Goal: Transaction & Acquisition: Download file/media

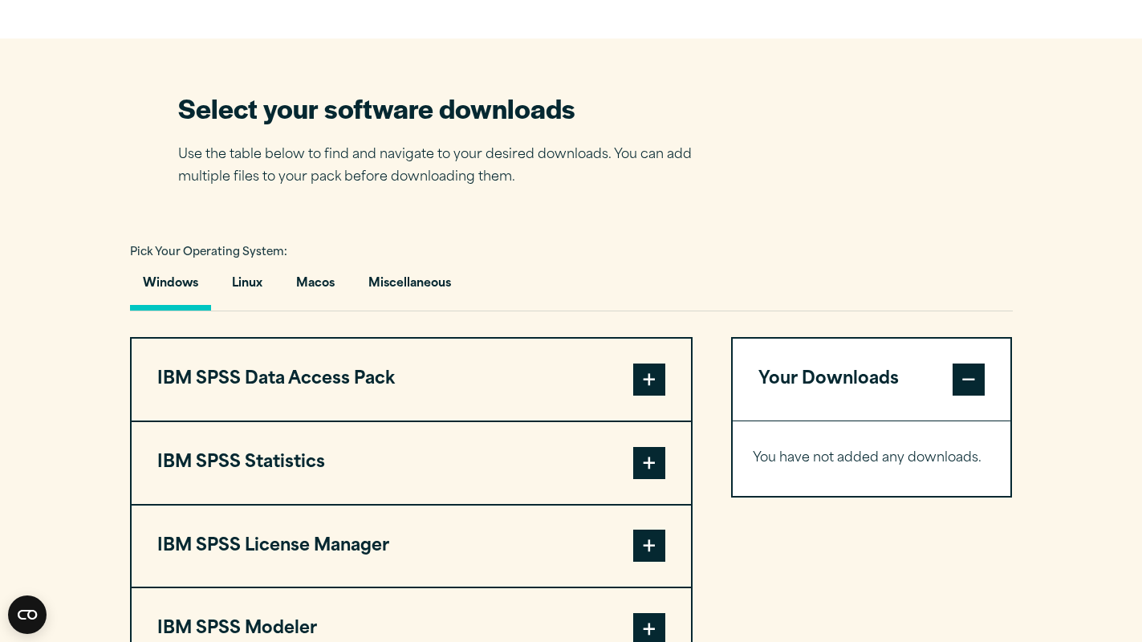
scroll to position [1123, 0]
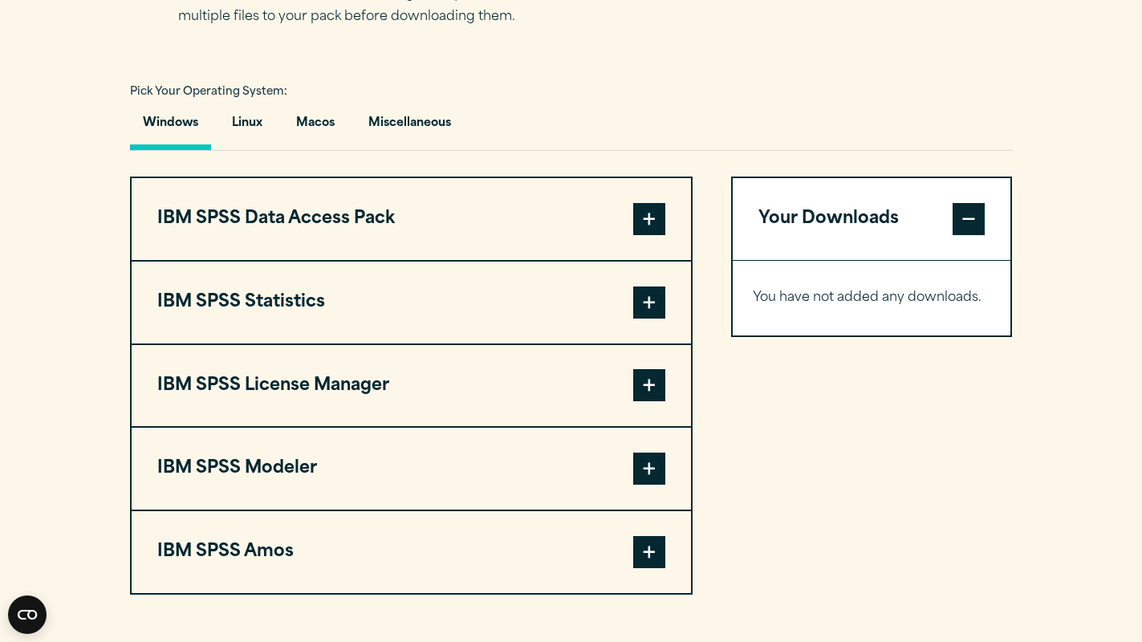
click at [646, 466] on span at bounding box center [649, 468] width 32 height 32
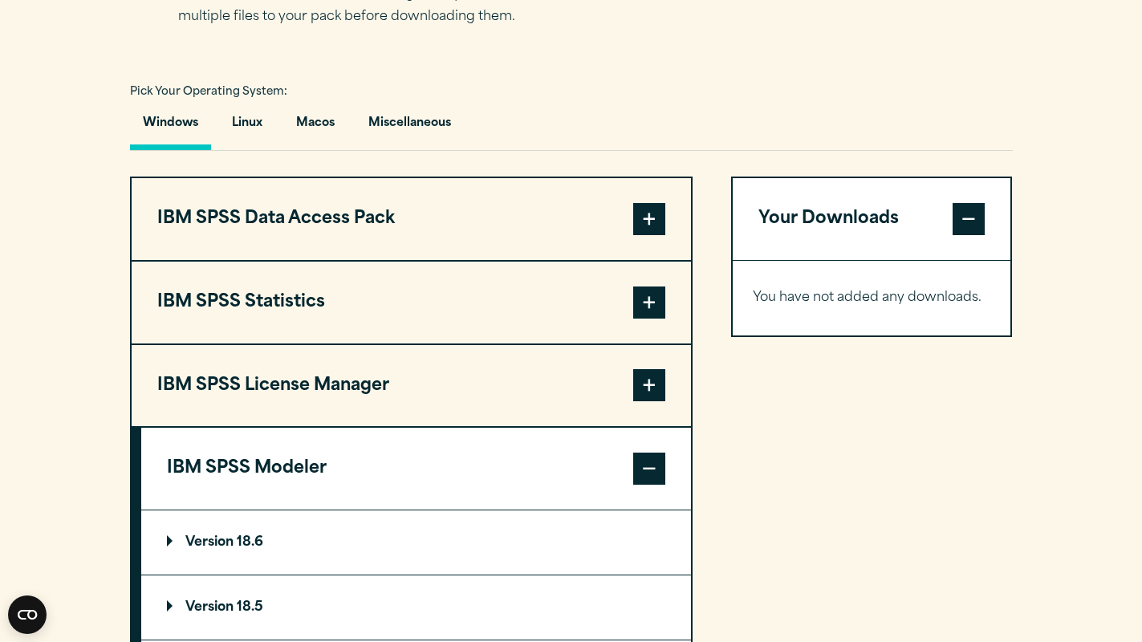
scroll to position [1284, 0]
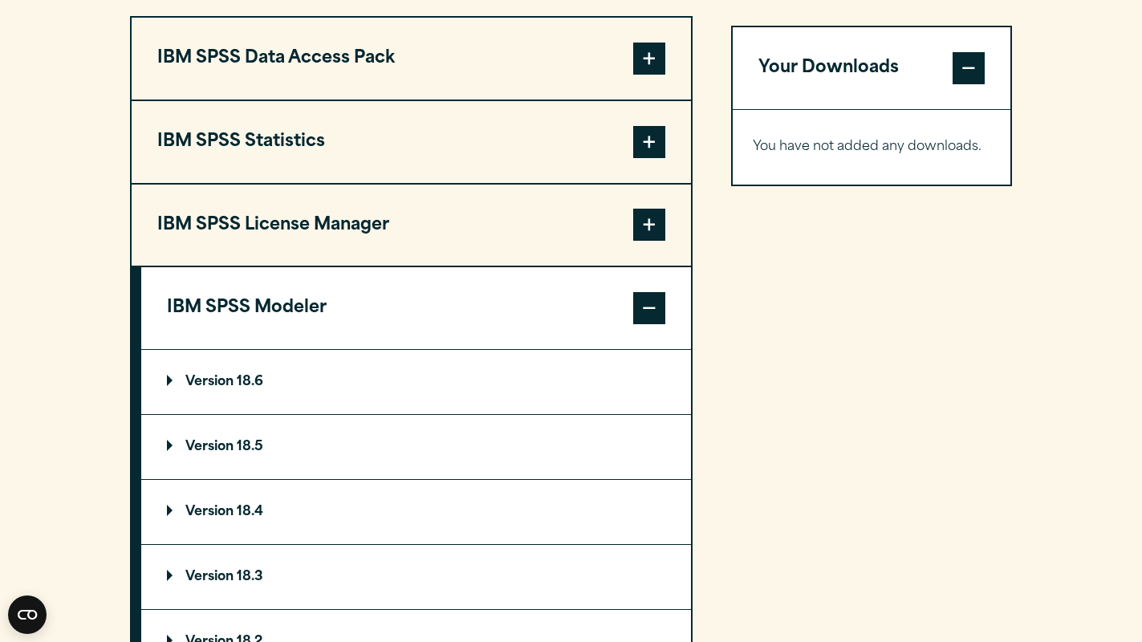
click at [173, 382] on p "Version 18.6" at bounding box center [215, 381] width 96 height 13
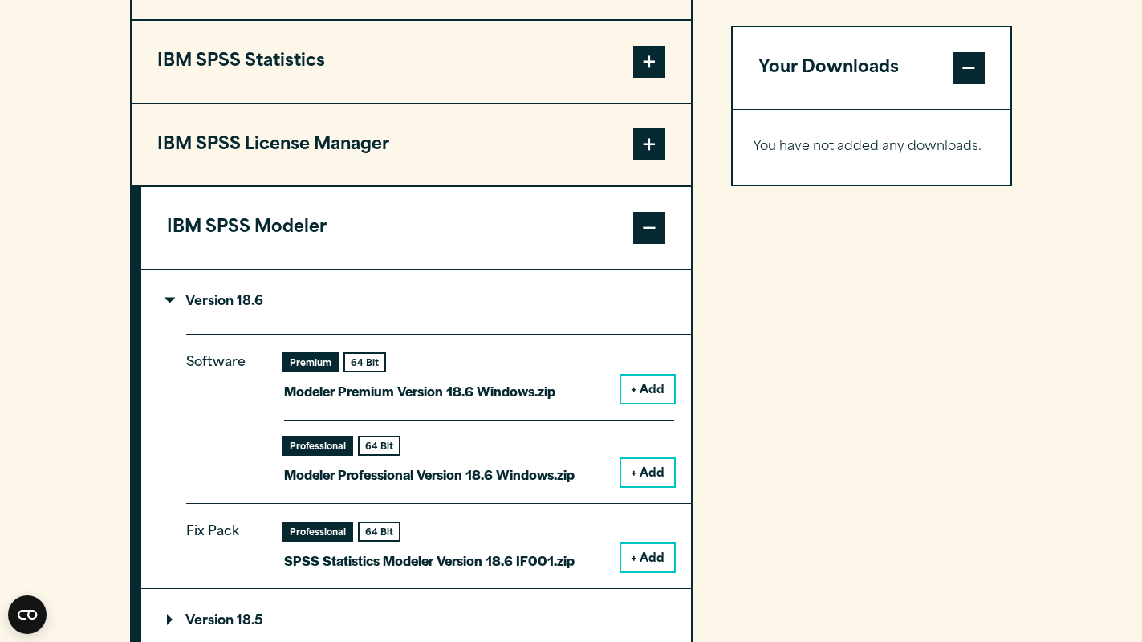
scroll to position [1444, 0]
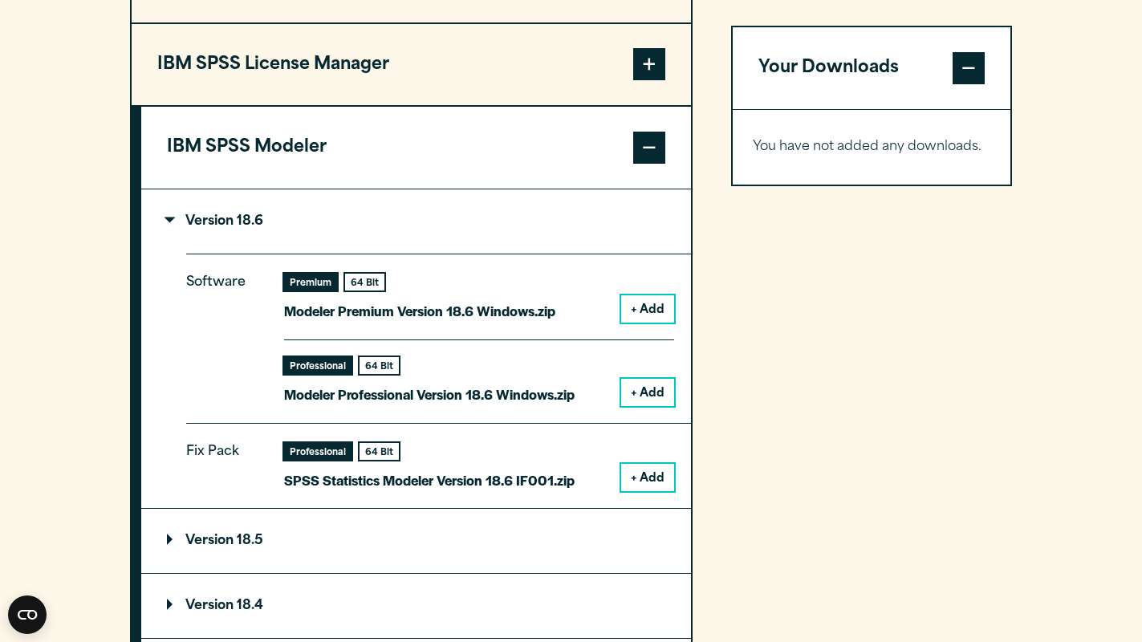
click at [635, 313] on button "+ Add" at bounding box center [647, 308] width 53 height 27
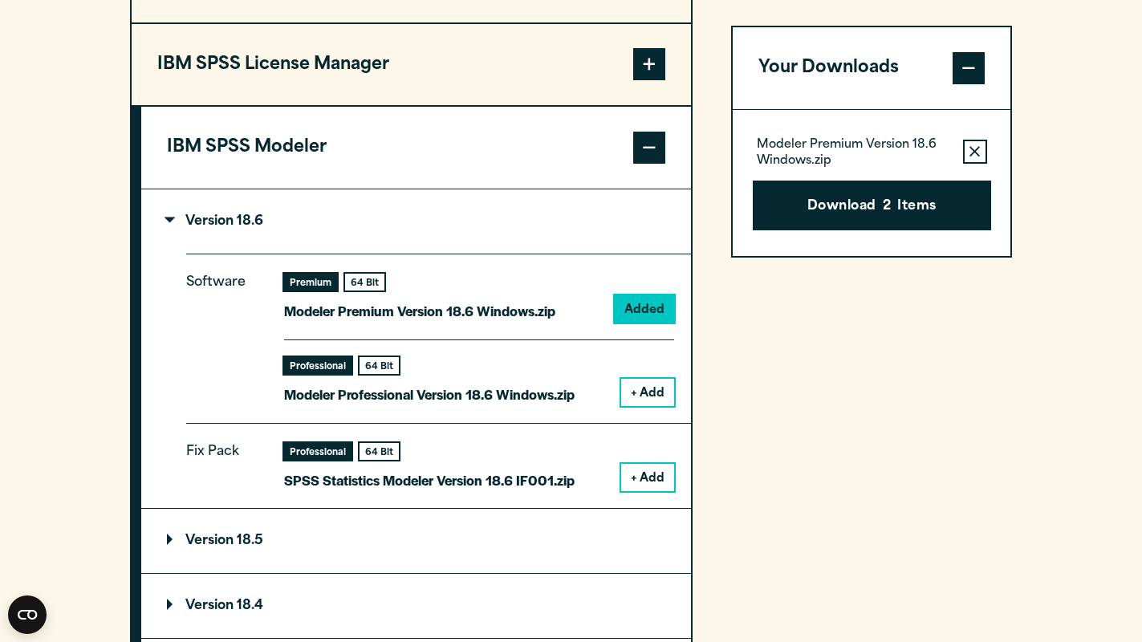
click at [976, 150] on icon "button" at bounding box center [974, 151] width 10 height 10
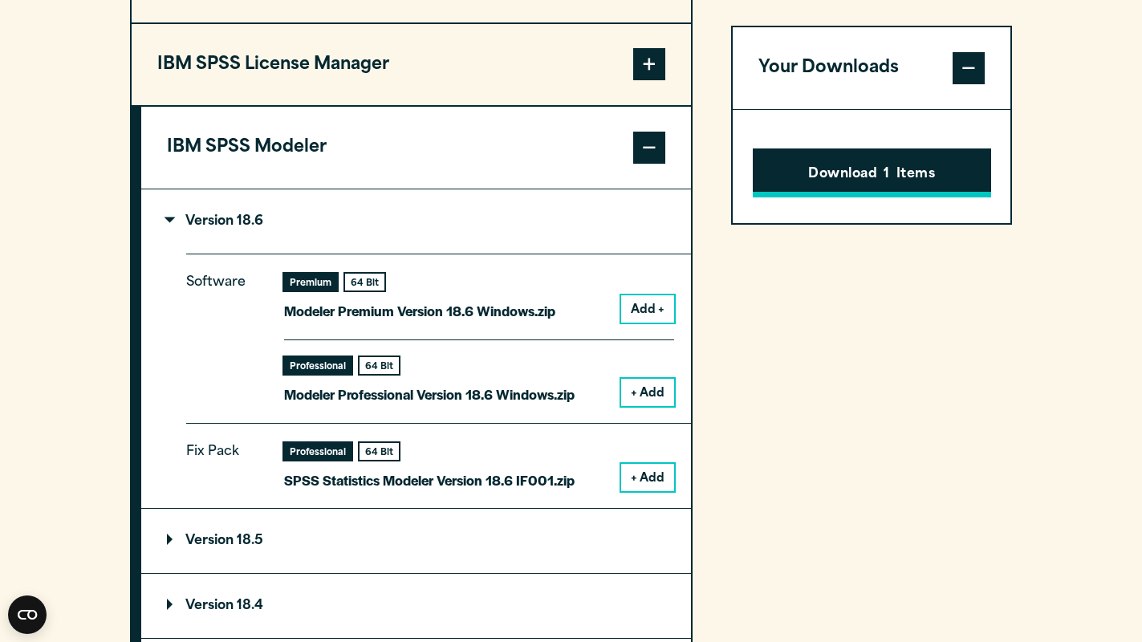
click at [842, 164] on button "Download 1 Items" at bounding box center [872, 173] width 238 height 50
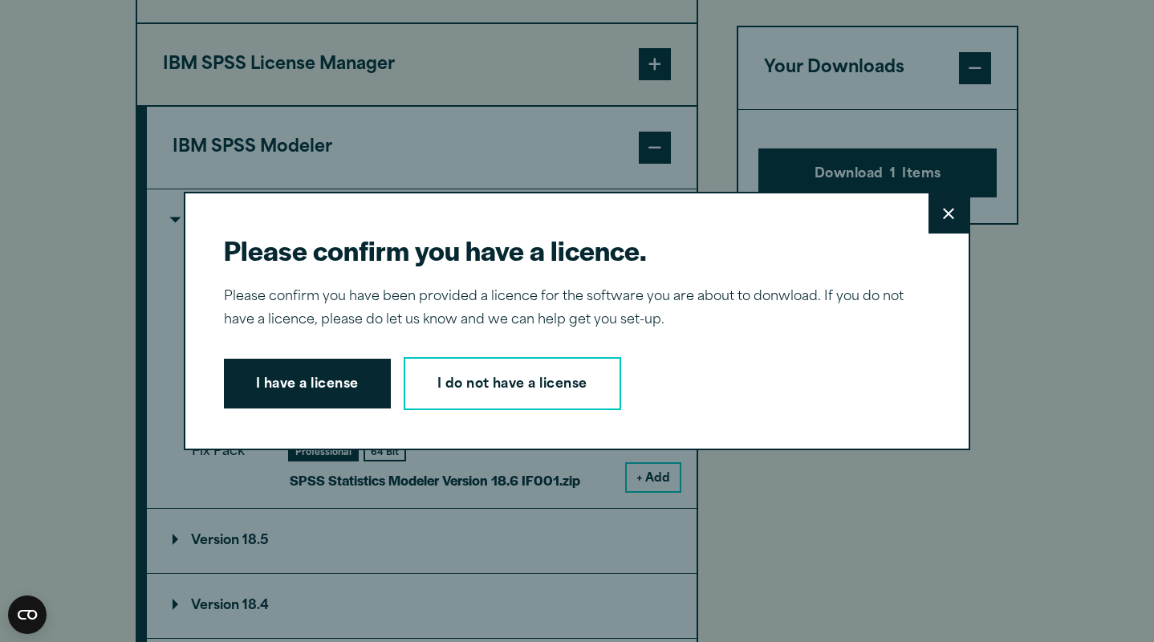
click at [947, 221] on button "Close" at bounding box center [948, 213] width 40 height 40
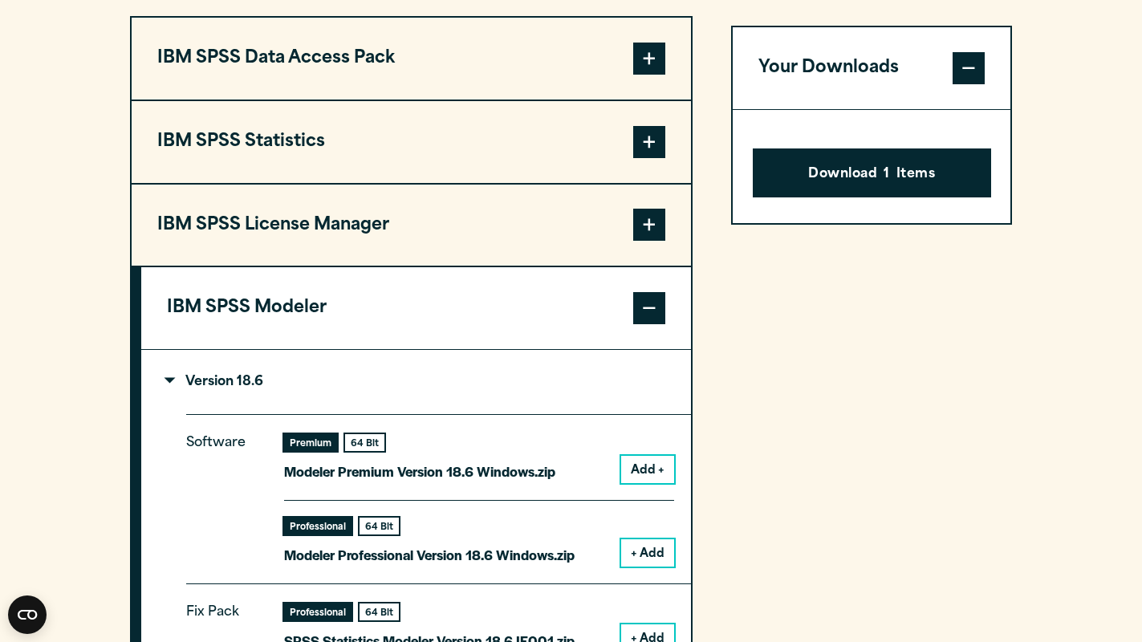
scroll to position [1364, 0]
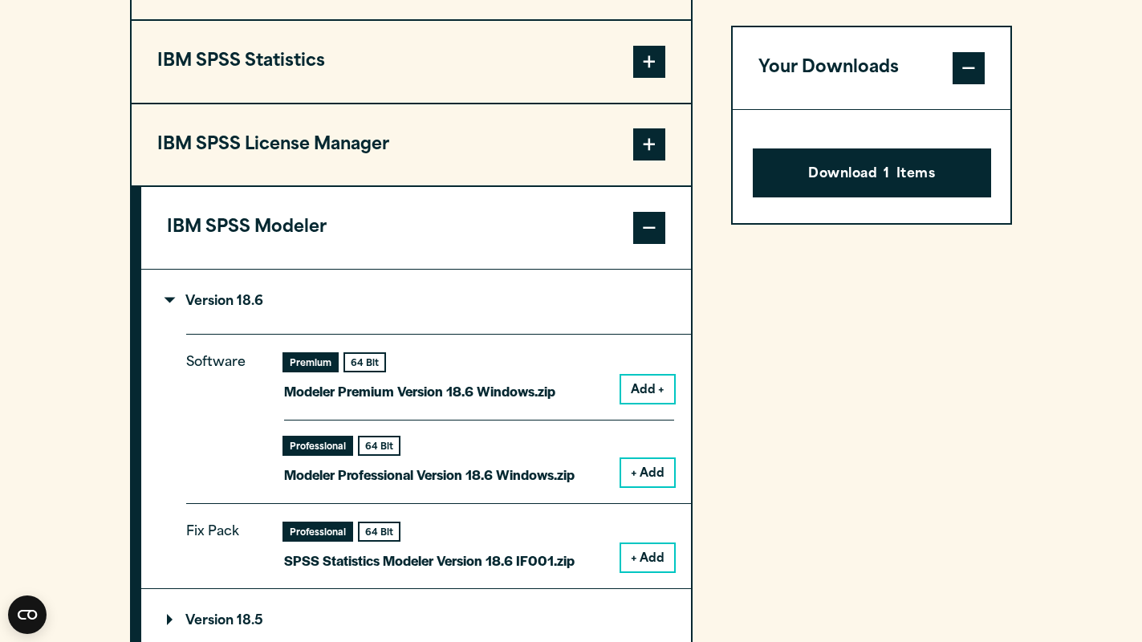
click at [644, 467] on button "+ Add" at bounding box center [647, 472] width 53 height 27
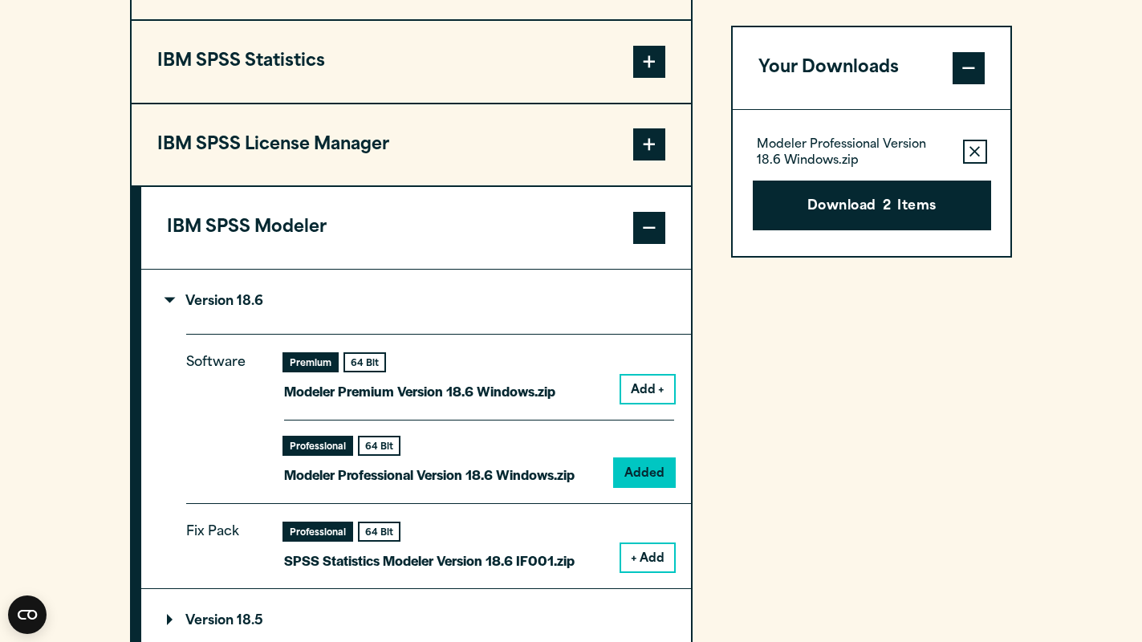
click at [968, 71] on span at bounding box center [968, 68] width 32 height 32
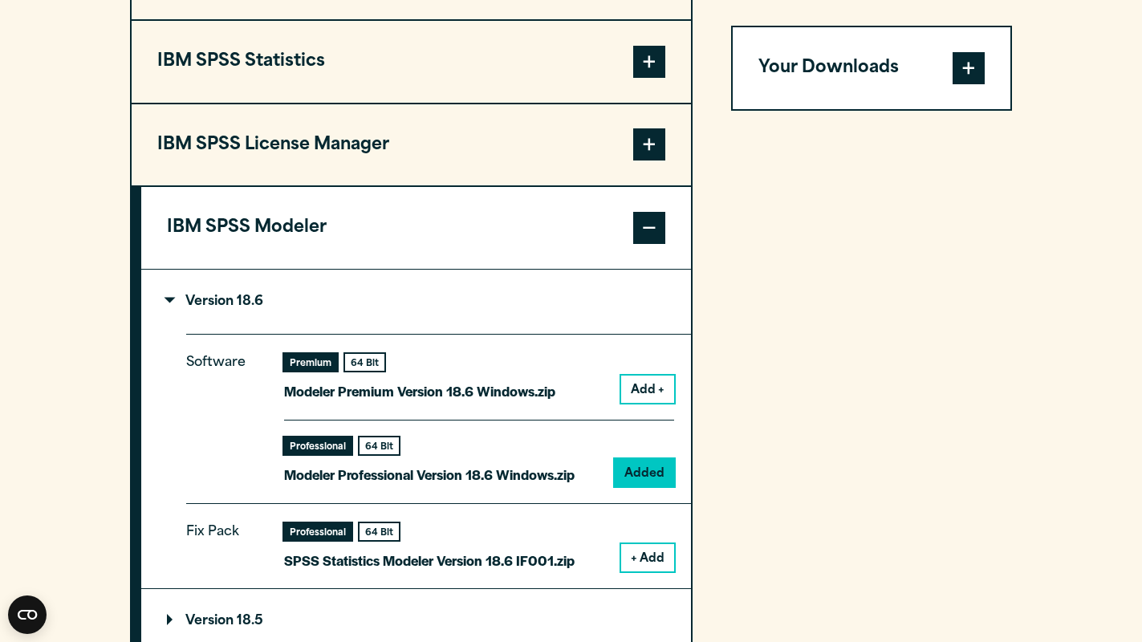
click at [968, 71] on span at bounding box center [968, 68] width 32 height 32
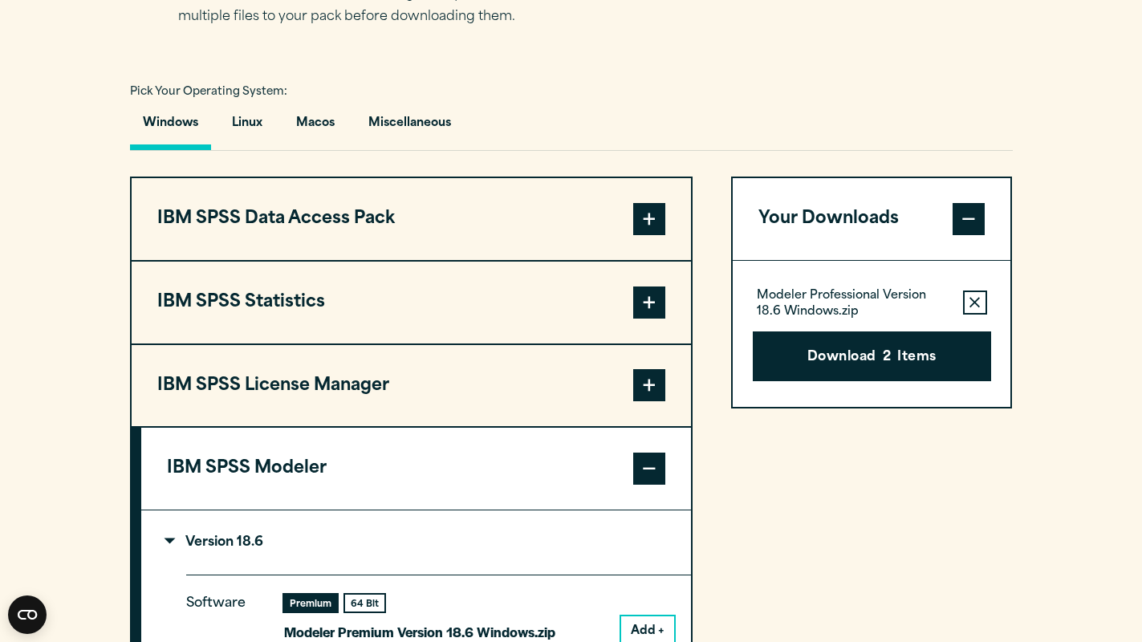
scroll to position [1284, 0]
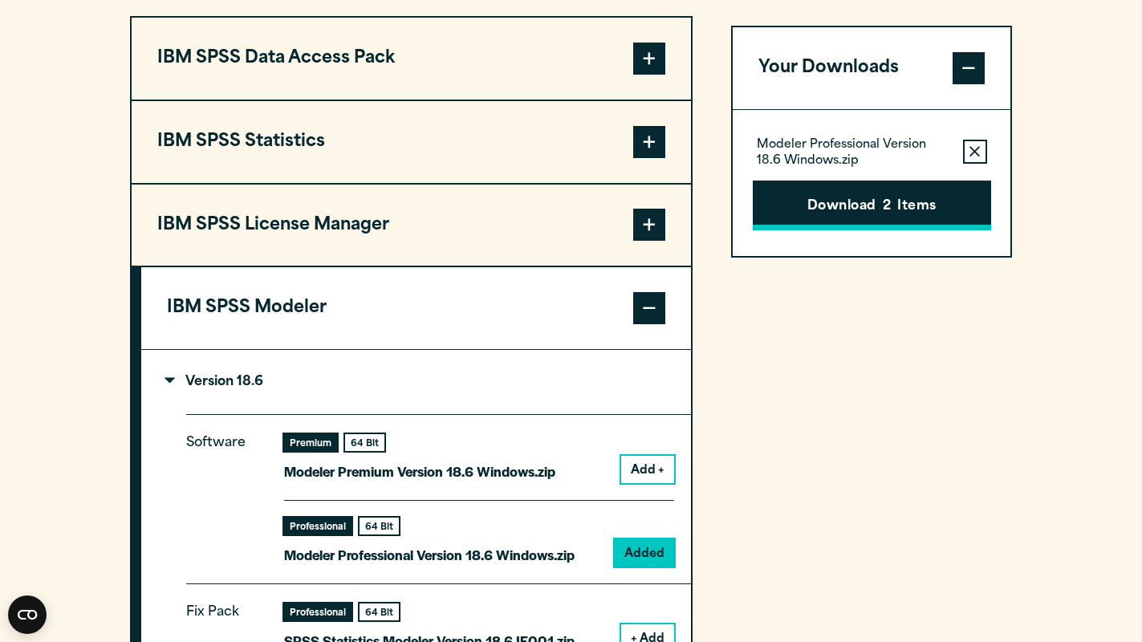
click at [883, 212] on span "2" at bounding box center [887, 207] width 8 height 21
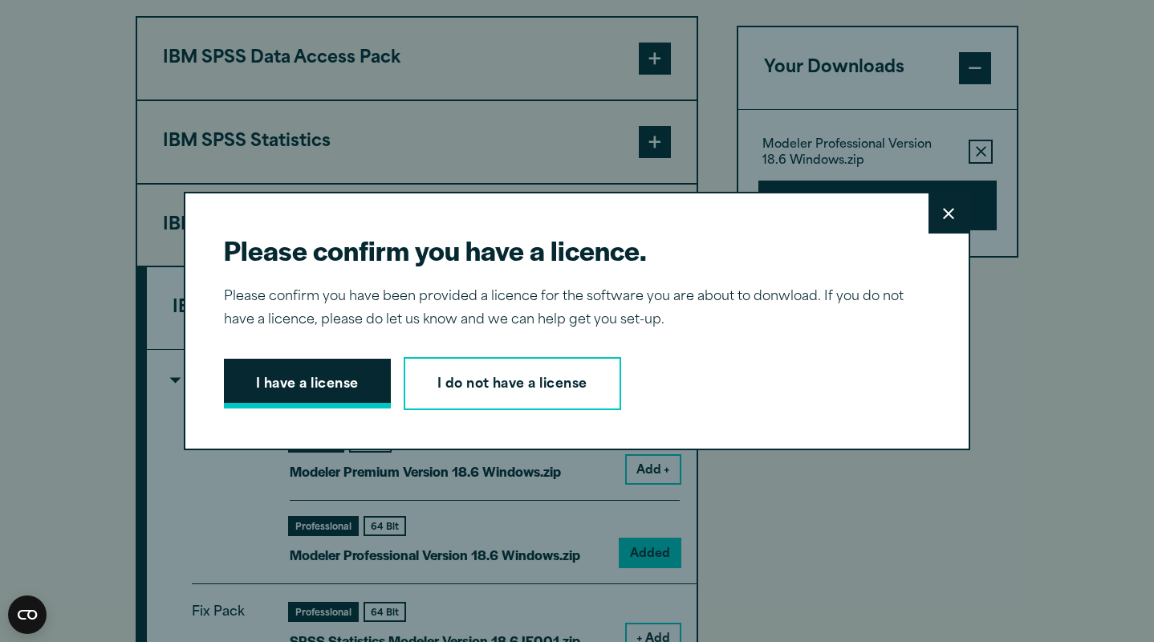
click at [371, 392] on button "I have a license" at bounding box center [307, 384] width 167 height 50
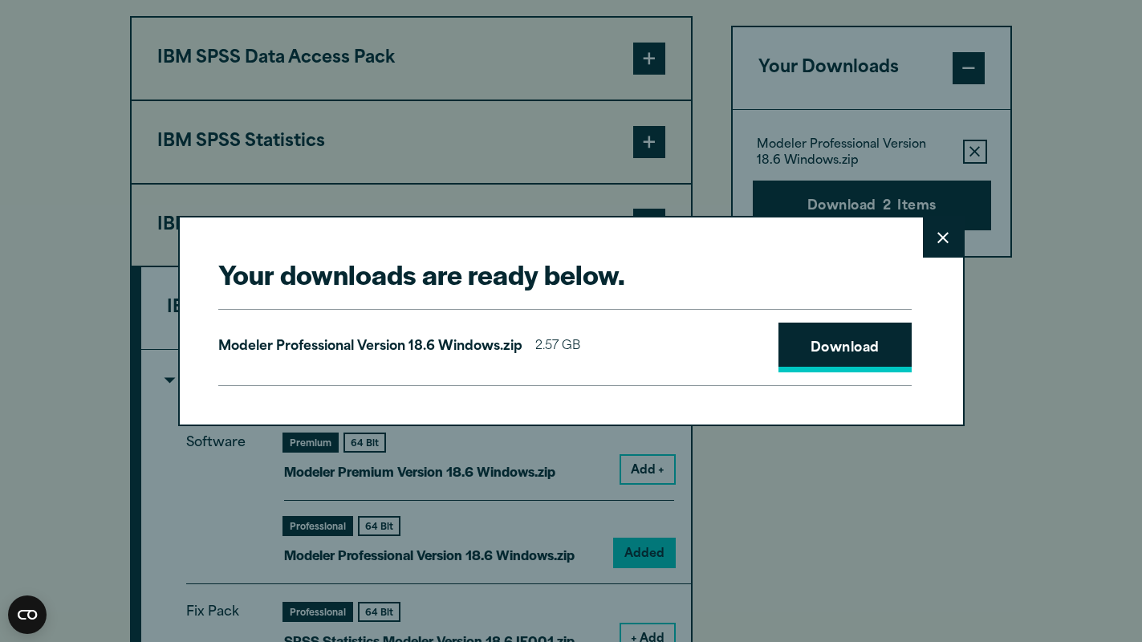
click at [859, 349] on link "Download" at bounding box center [844, 348] width 133 height 50
click at [716, 230] on div "Your downloads are ready below. Close Modeler Professional Version 18.6 Windows…" at bounding box center [571, 320] width 786 height 209
click at [944, 237] on icon at bounding box center [942, 238] width 11 height 12
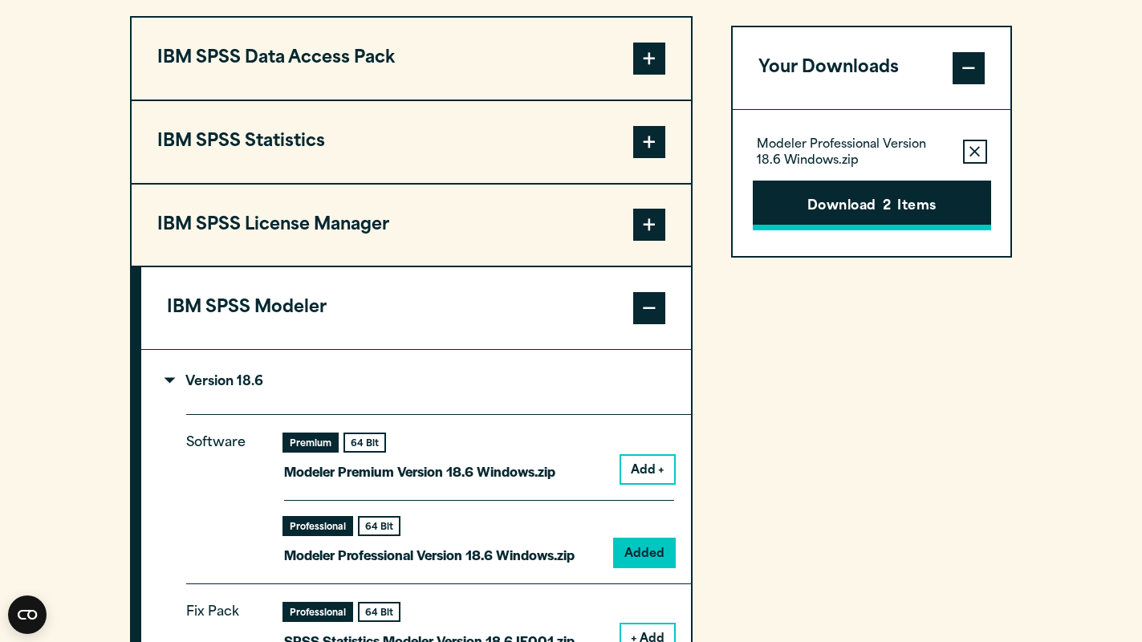
click at [891, 209] on button "Download 2 Items" at bounding box center [872, 206] width 238 height 50
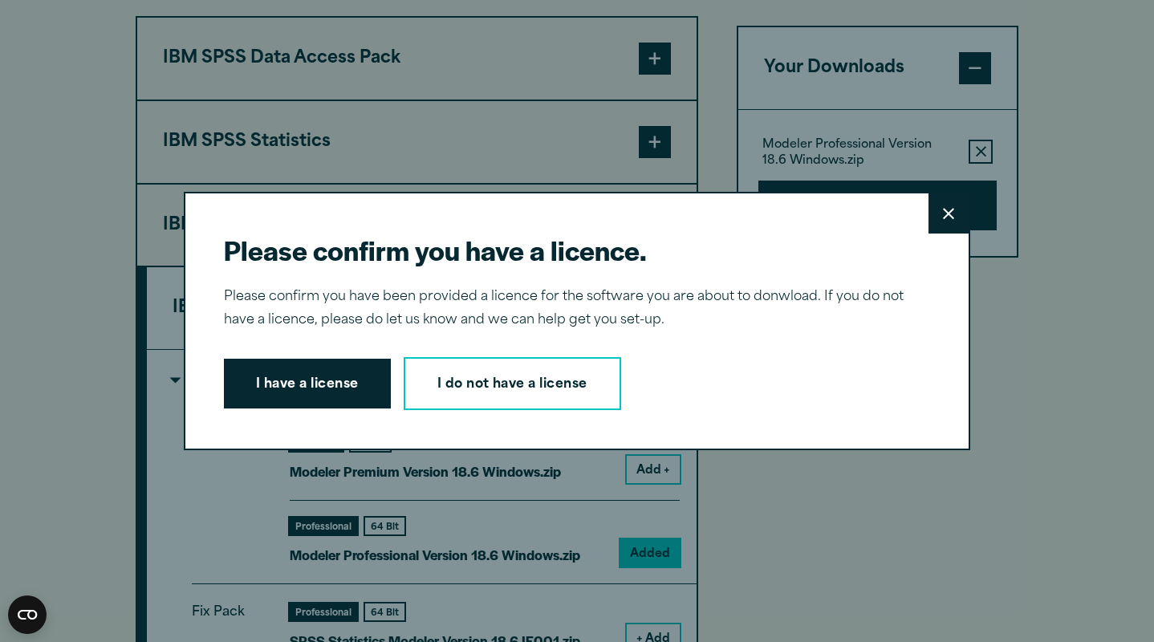
click at [950, 217] on button "Close" at bounding box center [948, 213] width 40 height 40
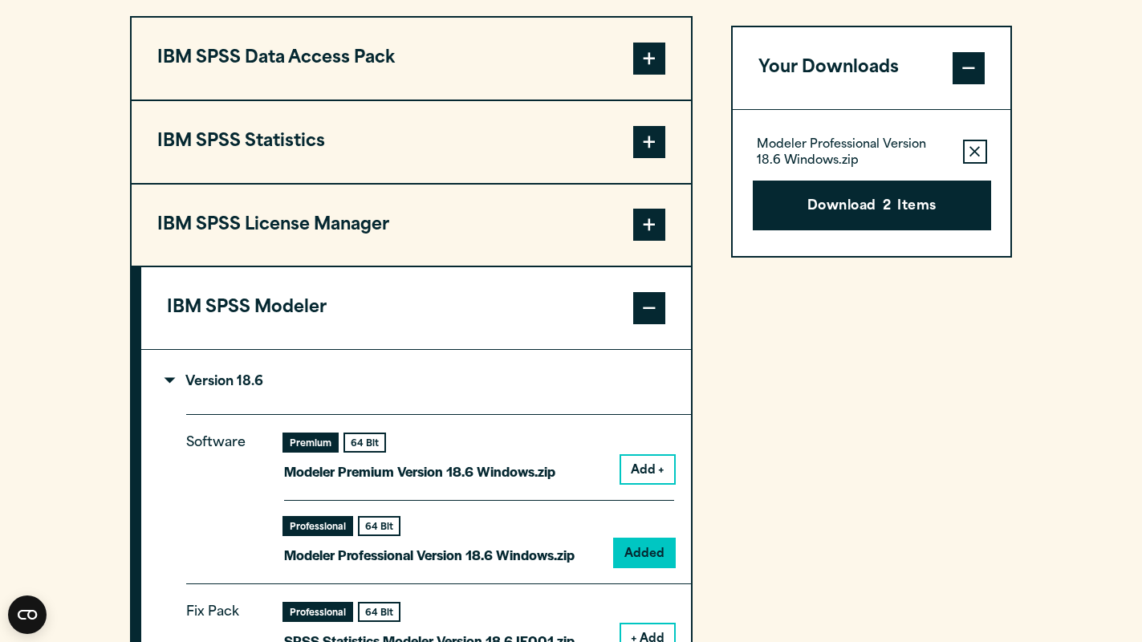
scroll to position [1364, 0]
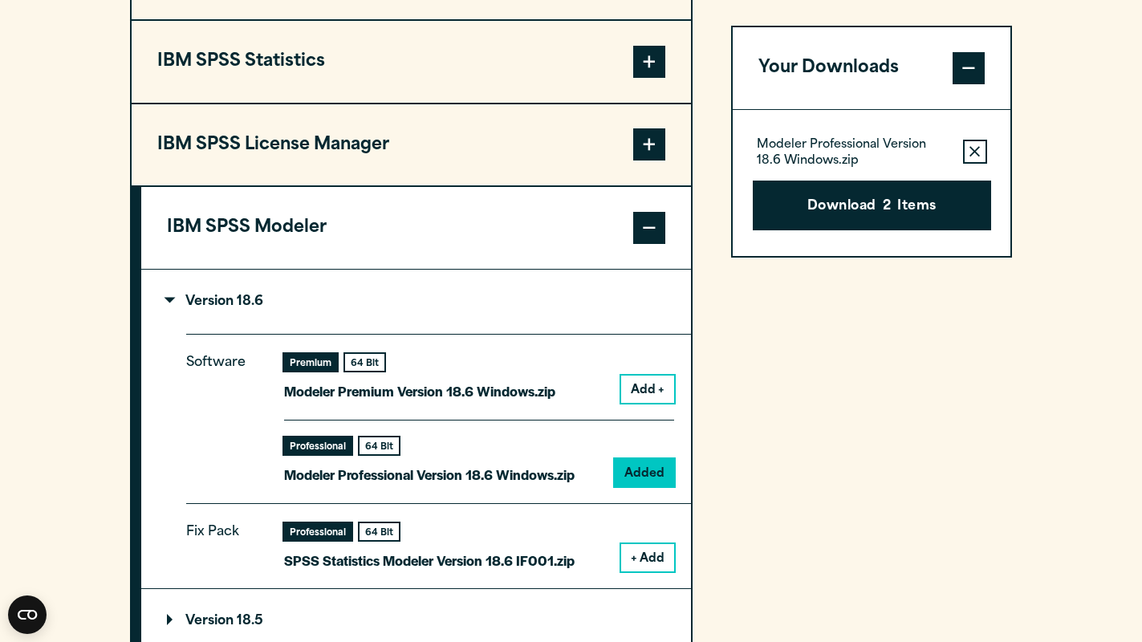
click at [650, 387] on button "Add +" at bounding box center [647, 388] width 53 height 27
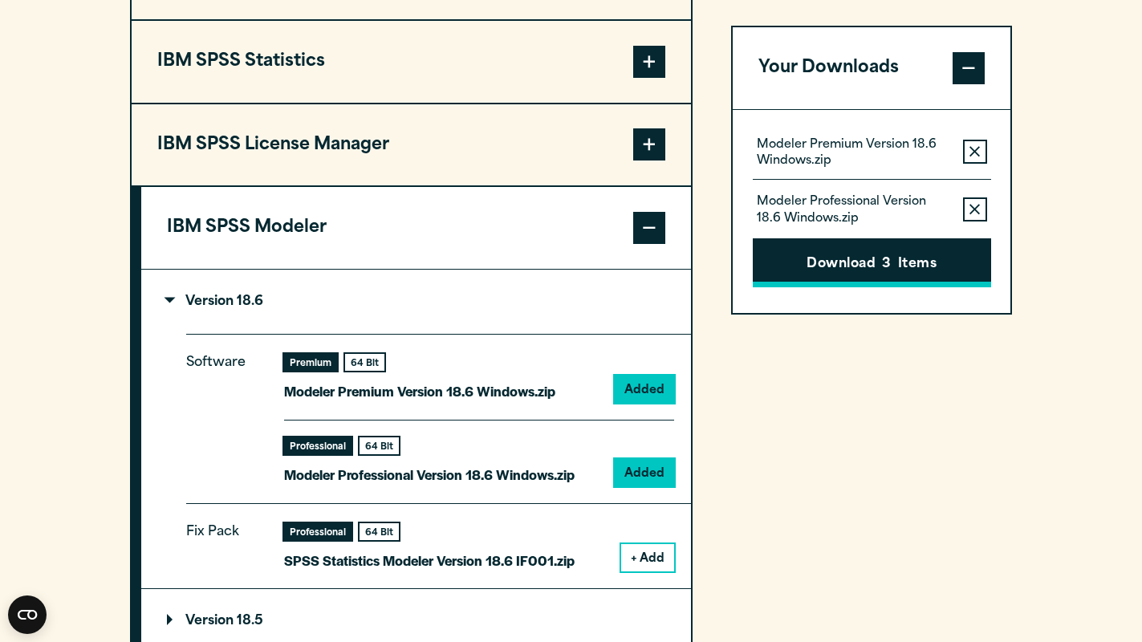
click at [856, 266] on button "Download 3 Items" at bounding box center [872, 263] width 238 height 50
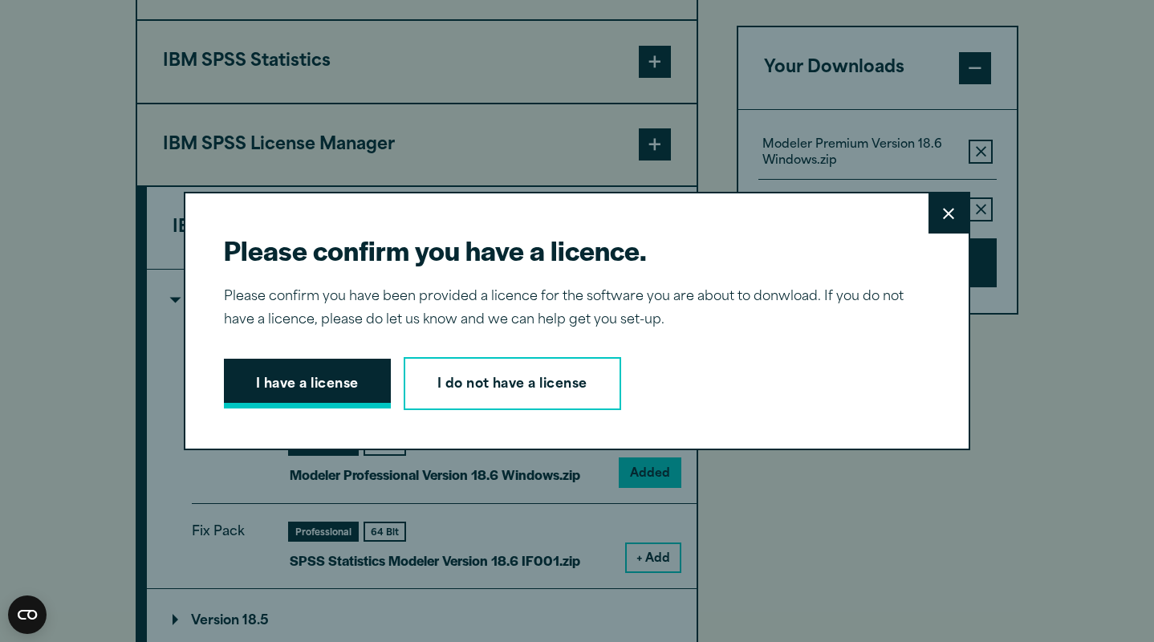
click at [338, 391] on button "I have a license" at bounding box center [307, 384] width 167 height 50
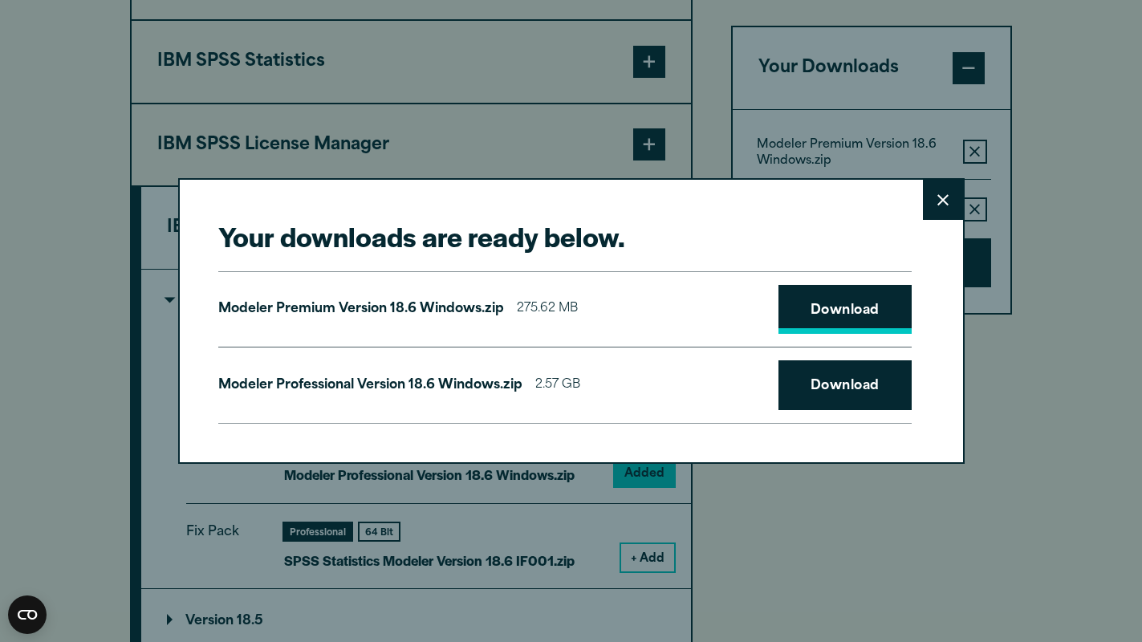
click at [832, 309] on link "Download" at bounding box center [844, 310] width 133 height 50
click at [651, 558] on div "Your downloads are ready below. Close Modeler Premium Version 18.6 Windows.zip …" at bounding box center [571, 321] width 1142 height 642
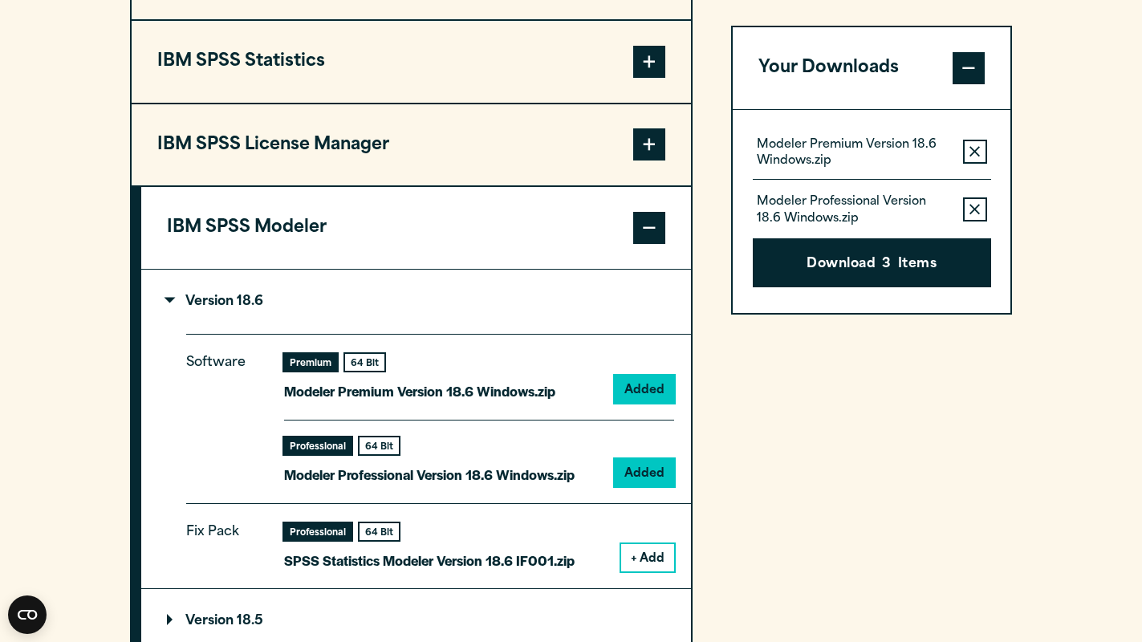
click at [651, 558] on button "+ Add" at bounding box center [647, 557] width 53 height 27
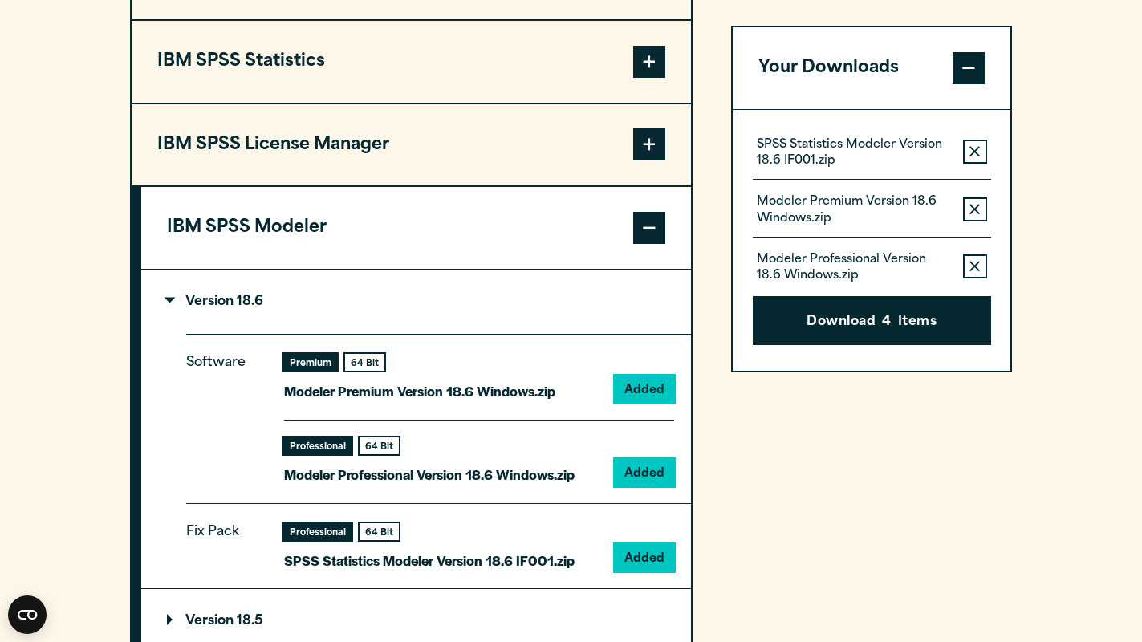
click at [977, 210] on icon "button" at bounding box center [974, 209] width 10 height 11
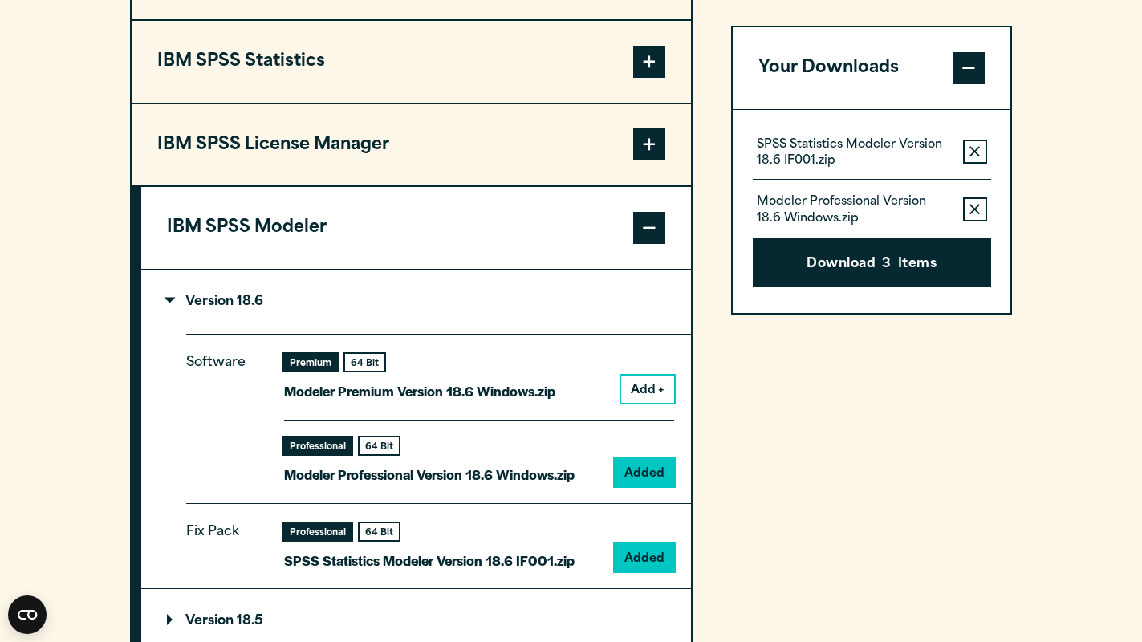
click at [977, 210] on icon "button" at bounding box center [974, 209] width 10 height 11
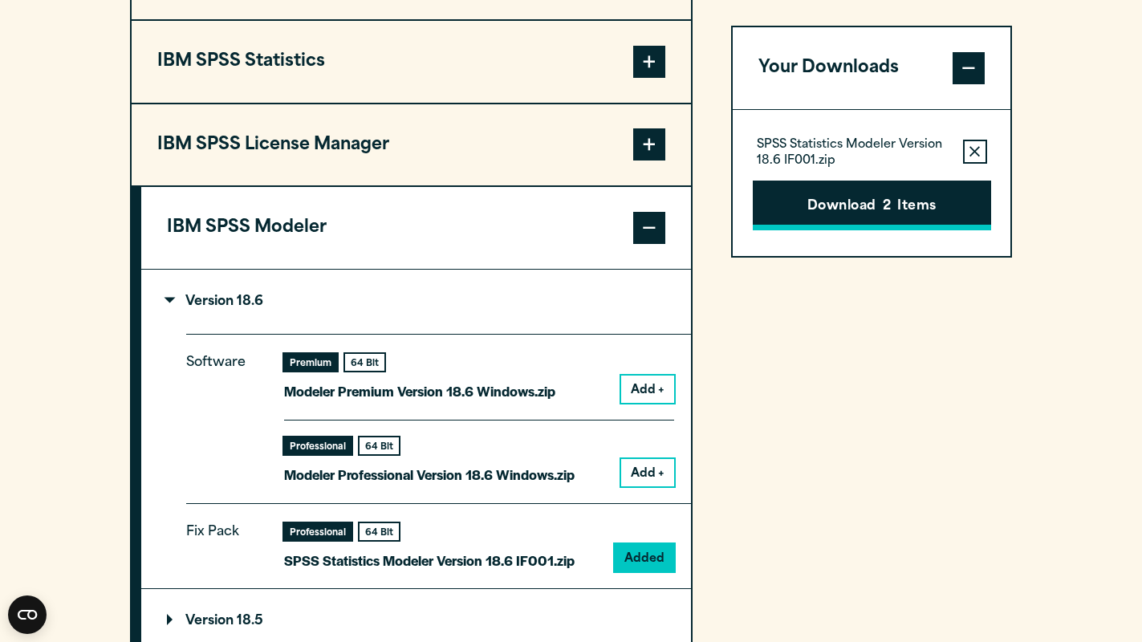
click at [903, 209] on button "Download 2 Items" at bounding box center [872, 206] width 238 height 50
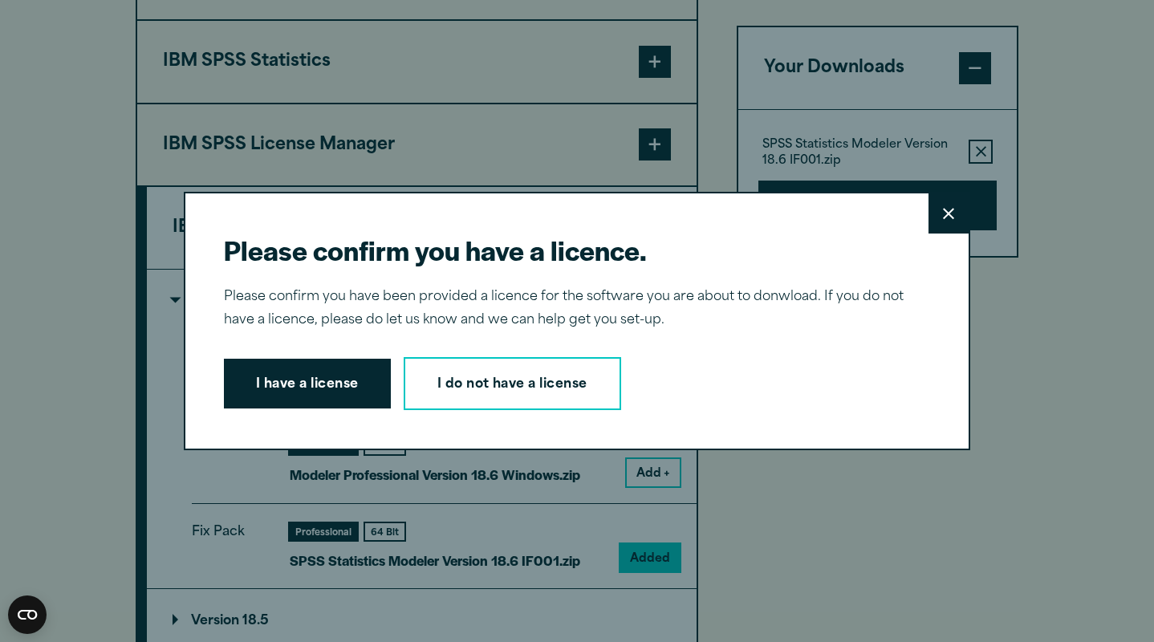
click at [273, 391] on button "I have a license" at bounding box center [307, 384] width 167 height 50
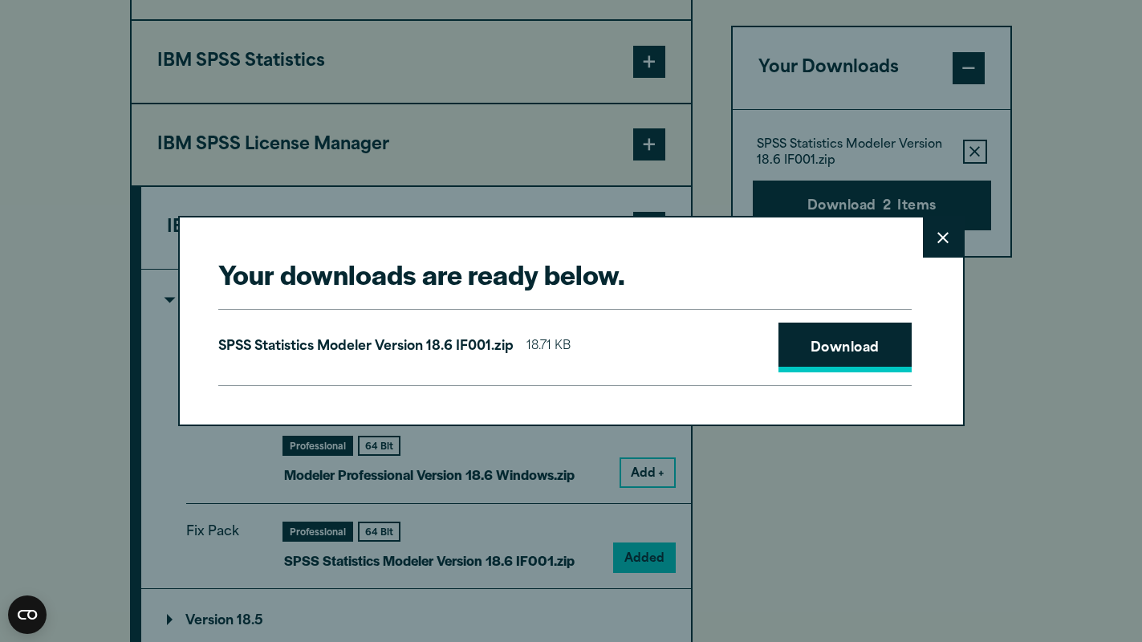
click at [840, 347] on link "Download" at bounding box center [844, 348] width 133 height 50
